Goal: Navigation & Orientation: Find specific page/section

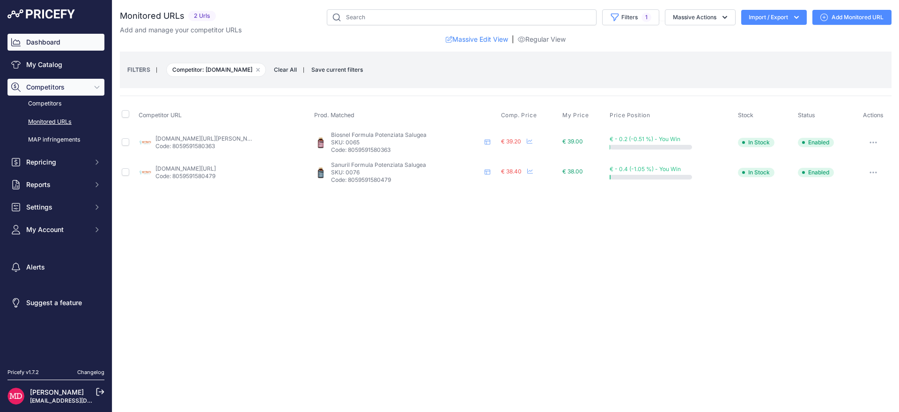
click at [51, 48] on link "Dashboard" at bounding box center [55, 42] width 97 height 17
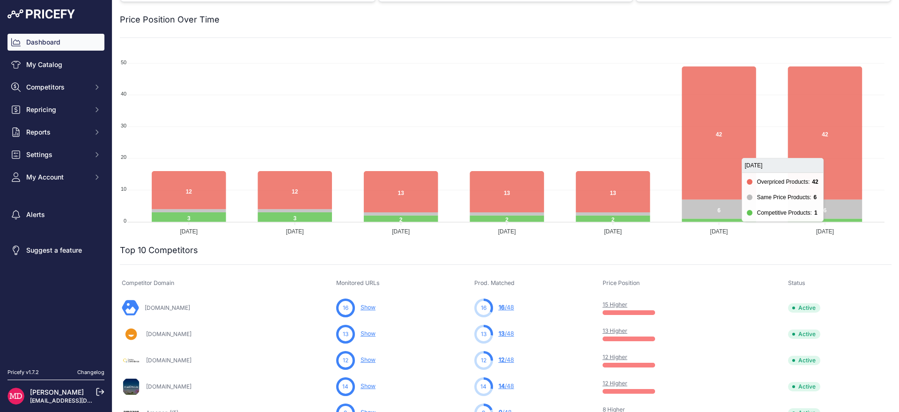
scroll to position [241, 0]
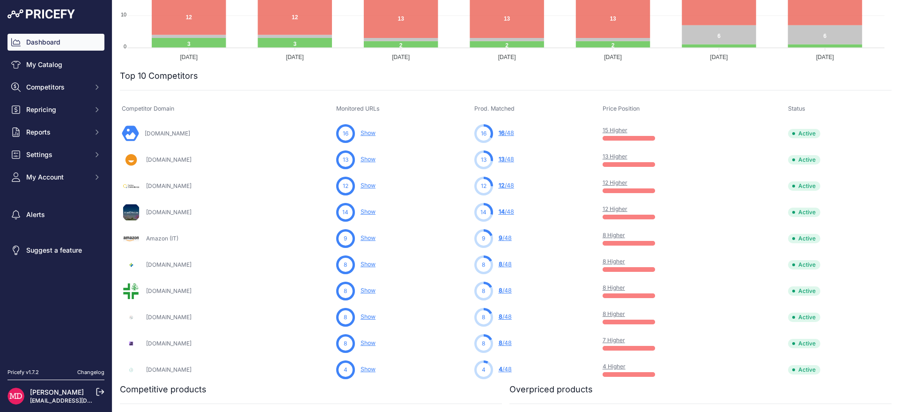
click at [514, 133] on link "16 /48" at bounding box center [506, 132] width 15 height 7
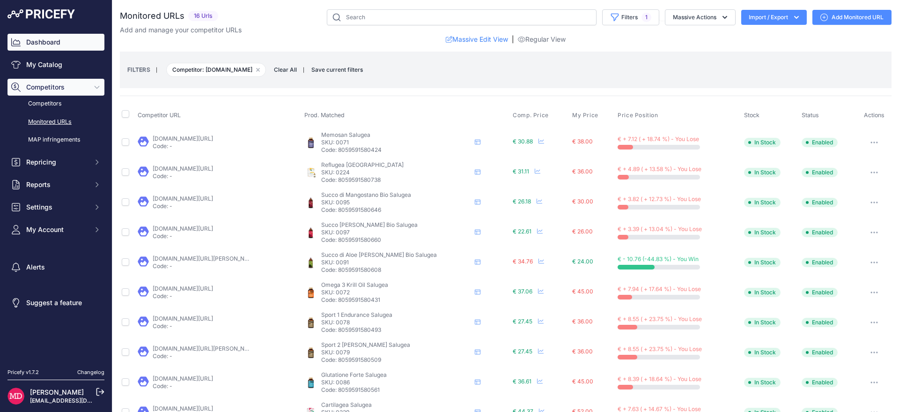
click at [30, 44] on link "Dashboard" at bounding box center [55, 42] width 97 height 17
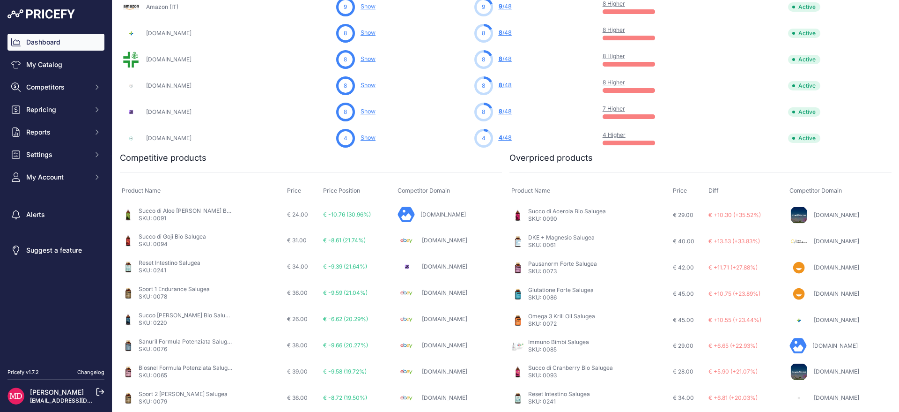
scroll to position [474, 0]
